Goal: Task Accomplishment & Management: Complete application form

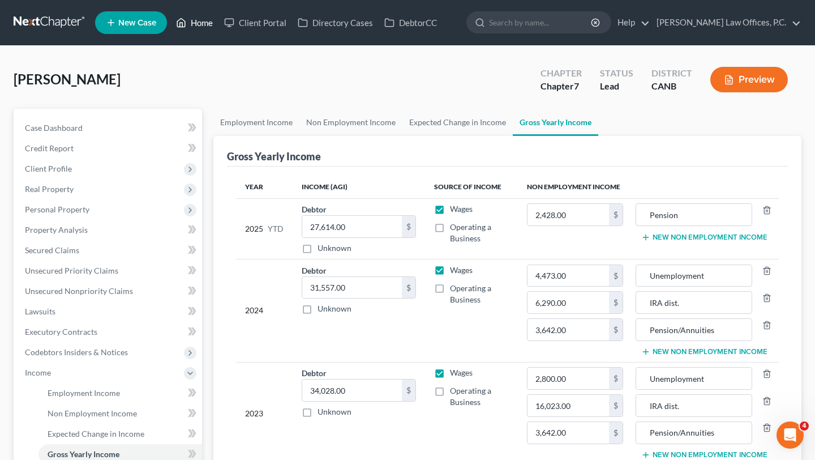
click at [198, 25] on link "Home" at bounding box center [194, 22] width 48 height 20
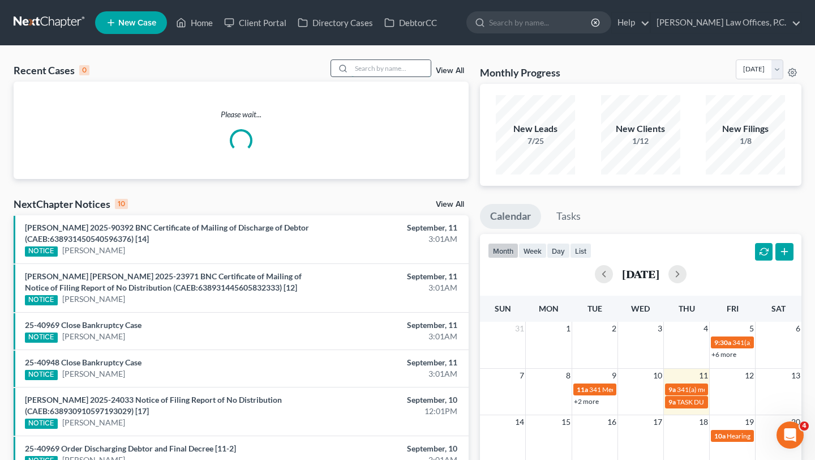
click at [404, 71] on input "search" at bounding box center [391, 68] width 79 height 16
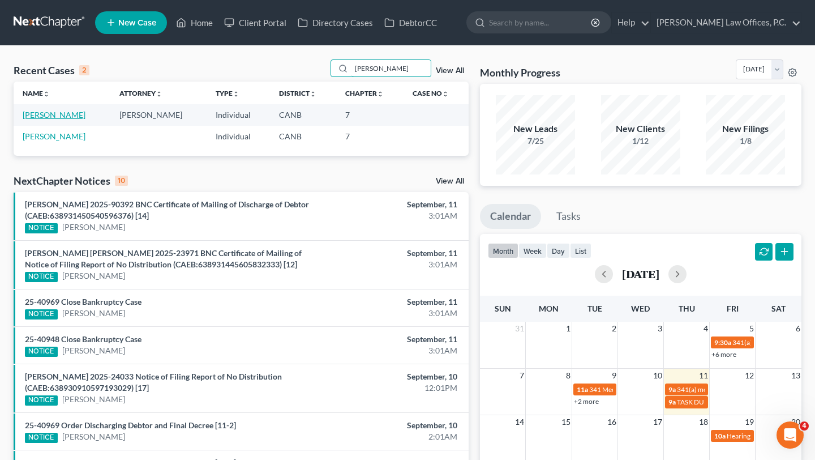
type input "[PERSON_NAME]"
click at [63, 114] on link "[PERSON_NAME]" at bounding box center [54, 115] width 63 height 10
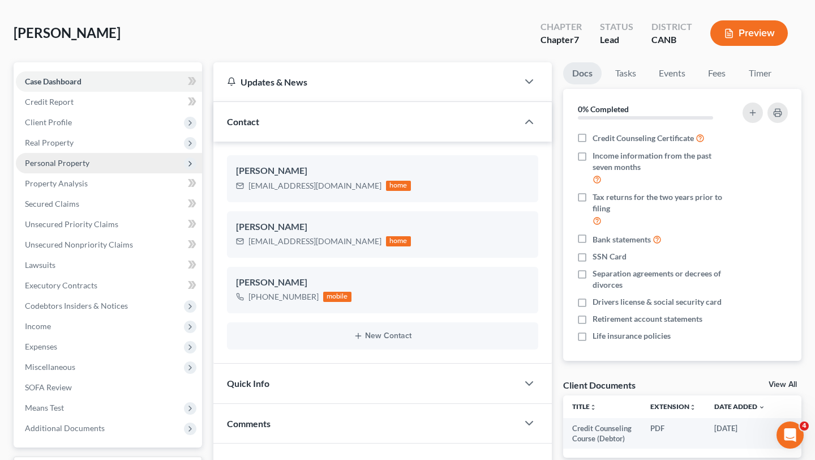
scroll to position [55, 0]
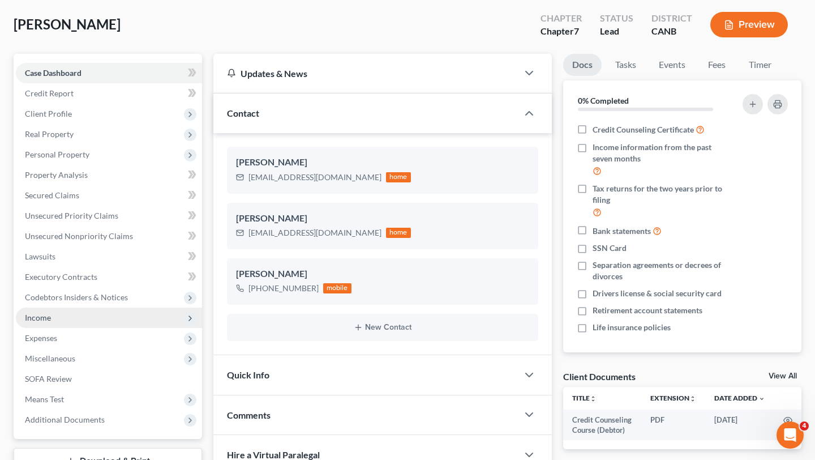
click at [84, 322] on span "Income" at bounding box center [109, 317] width 186 height 20
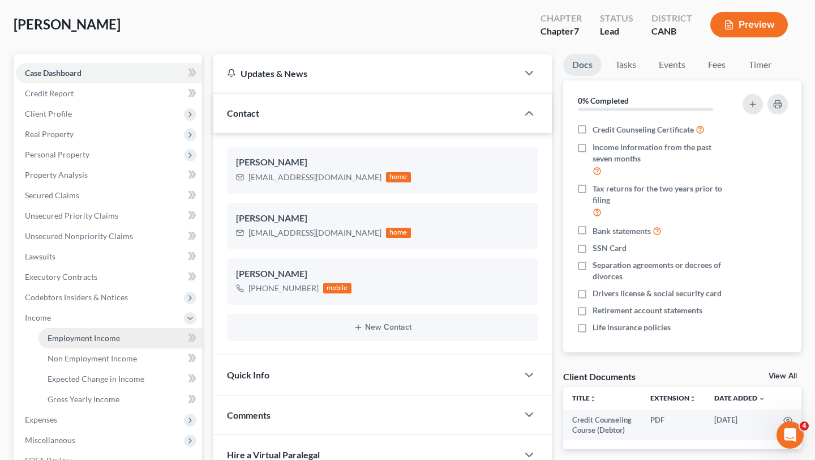
click at [91, 340] on span "Employment Income" at bounding box center [84, 338] width 72 height 10
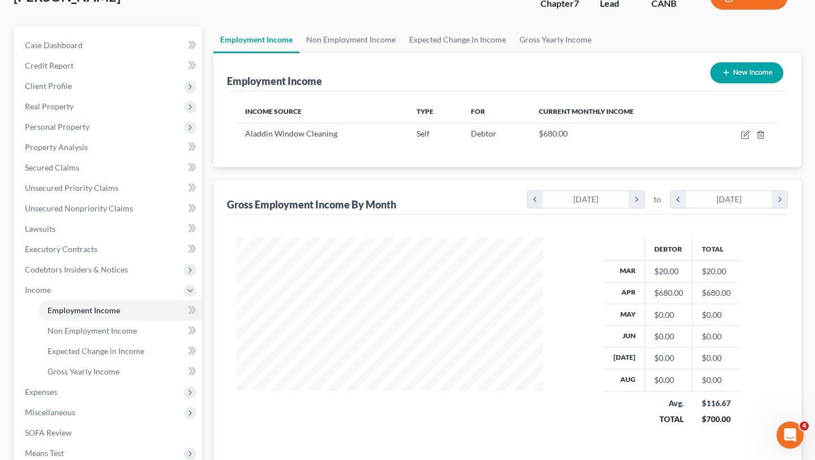
scroll to position [83, 0]
click at [353, 46] on link "Non Employment Income" at bounding box center [350, 38] width 103 height 27
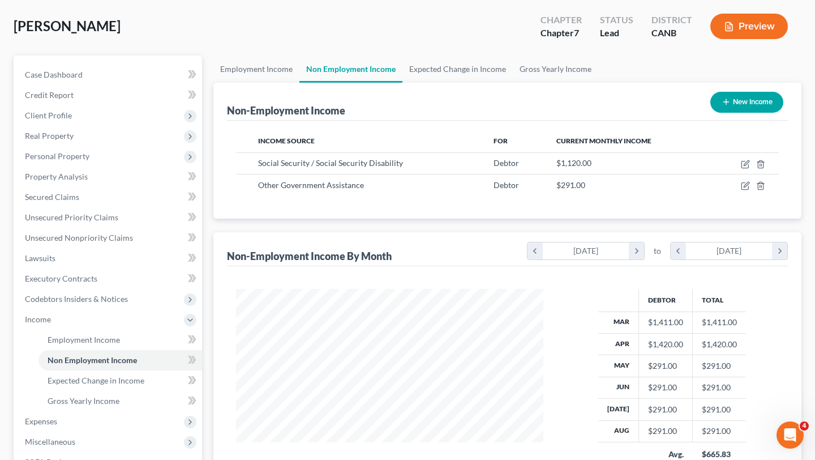
scroll to position [57, 0]
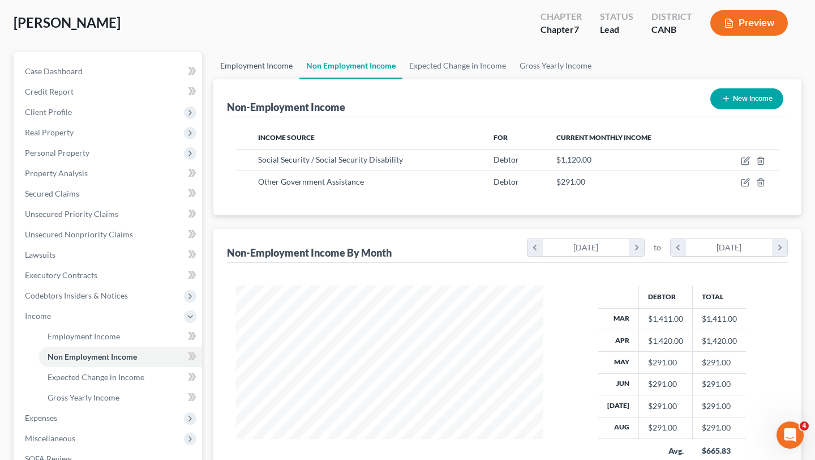
click at [260, 64] on link "Employment Income" at bounding box center [256, 65] width 86 height 27
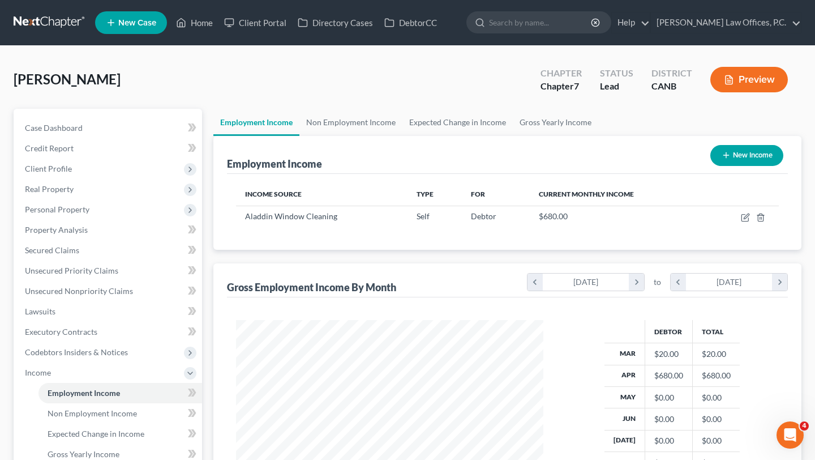
scroll to position [203, 329]
